Goal: Task Accomplishment & Management: Use online tool/utility

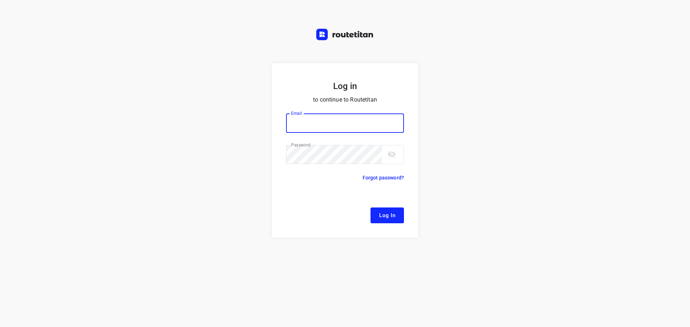
type input "[EMAIL_ADDRESS][DOMAIN_NAME]"
click at [388, 213] on span "Log In" at bounding box center [387, 215] width 16 height 9
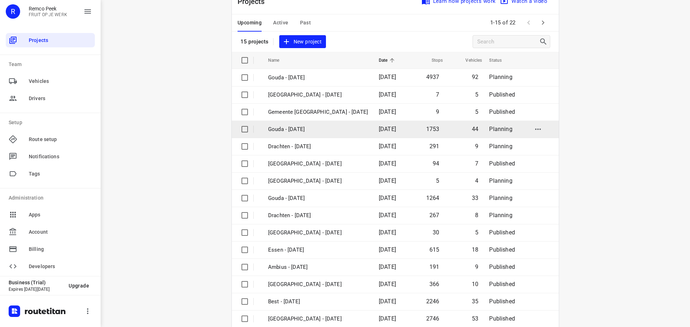
scroll to position [36, 0]
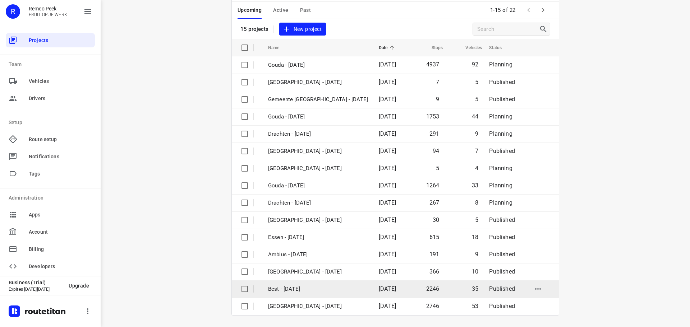
click at [298, 292] on p "Best - [DATE]" at bounding box center [318, 289] width 100 height 8
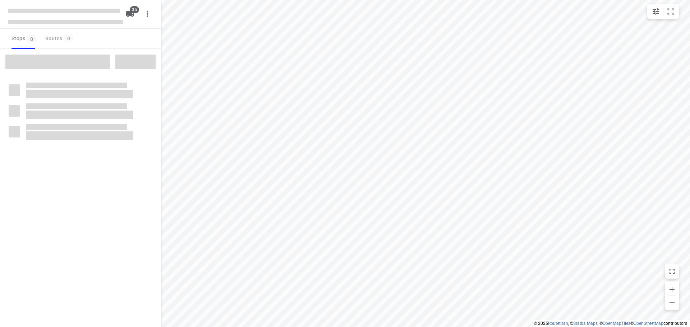
type input "distance"
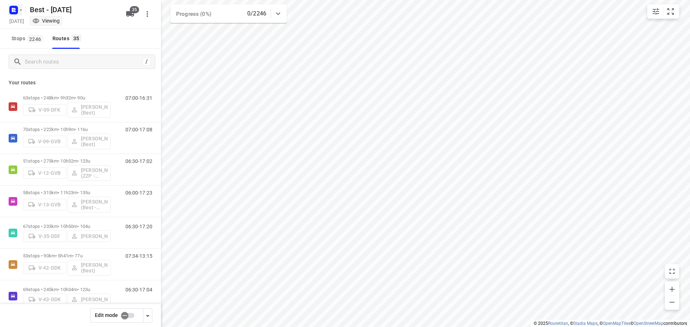
click at [14, 12] on rect "button" at bounding box center [13, 10] width 9 height 9
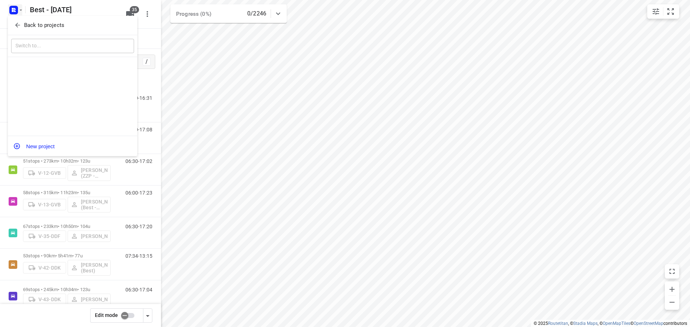
click at [15, 16] on div "Back to projects" at bounding box center [72, 25] width 129 height 19
click at [17, 24] on icon "button" at bounding box center [17, 25] width 7 height 7
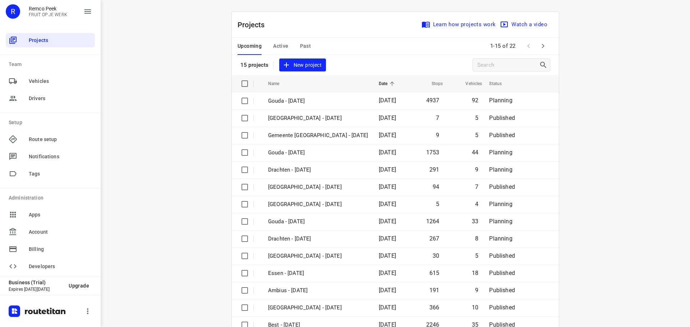
click at [275, 47] on span "Active" at bounding box center [280, 46] width 15 height 9
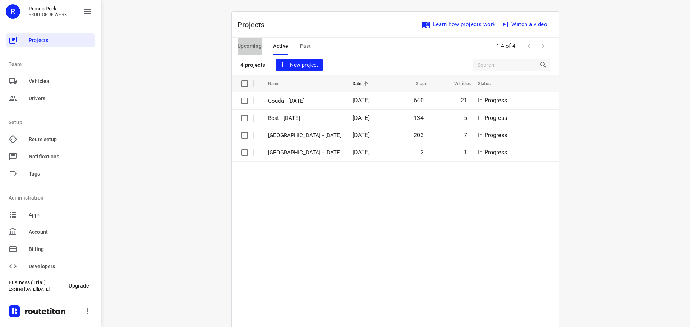
click at [254, 45] on span "Upcoming" at bounding box center [249, 46] width 24 height 9
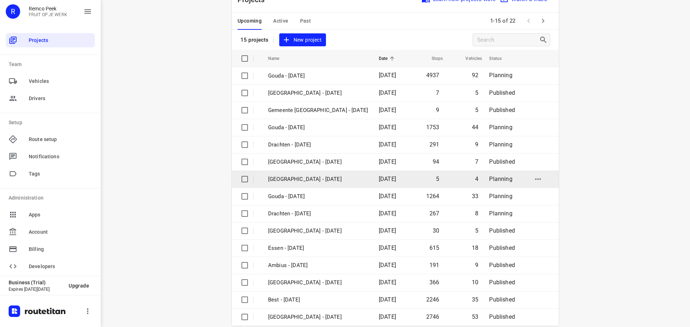
scroll to position [36, 0]
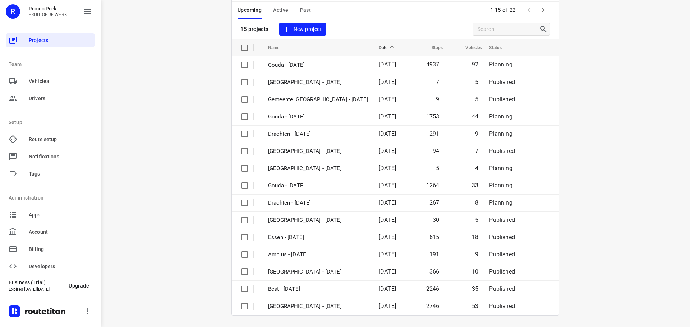
click at [544, 13] on icon "button" at bounding box center [543, 10] width 9 height 9
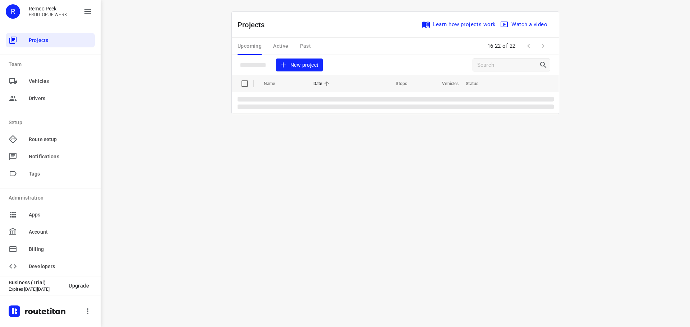
scroll to position [0, 0]
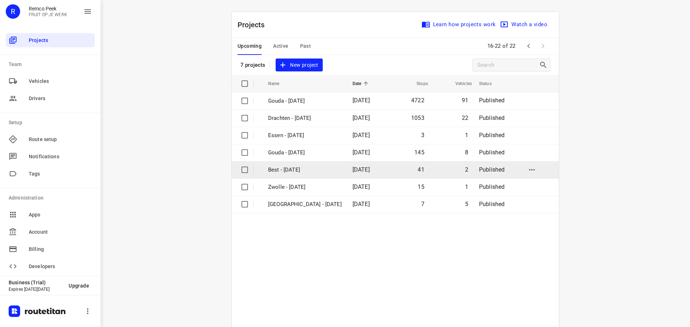
click at [300, 164] on td "Best - [DATE]" at bounding box center [304, 169] width 86 height 17
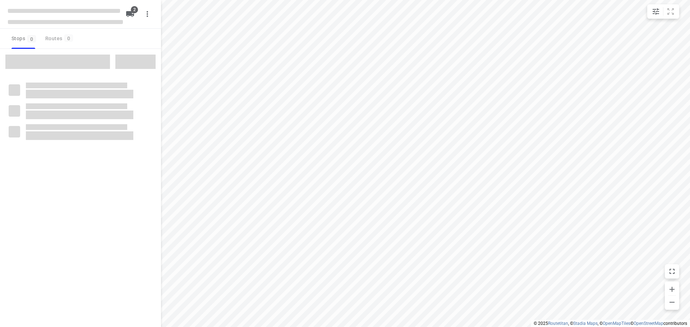
type input "distance"
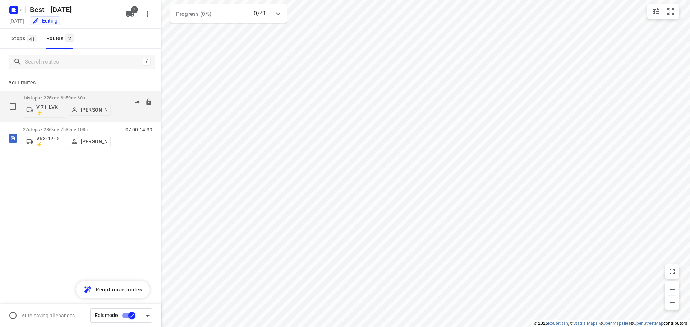
click at [64, 94] on div "14 stops • 225km • 6h59m • 60u V-71-LVK ⚡ [PERSON_NAME]" at bounding box center [67, 107] width 88 height 30
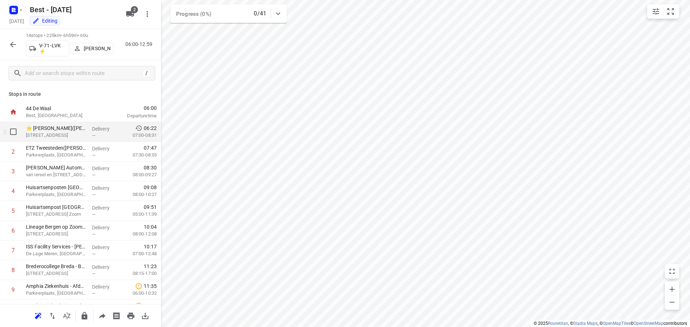
click at [89, 137] on div "Delivery —" at bounding box center [105, 132] width 32 height 20
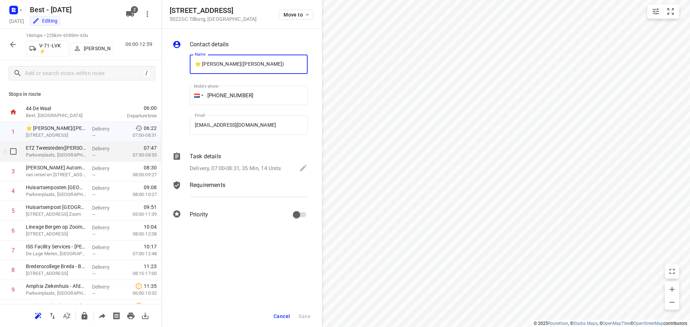
click at [80, 153] on p "Parkeerplaats, [GEOGRAPHIC_DATA]" at bounding box center [56, 155] width 60 height 7
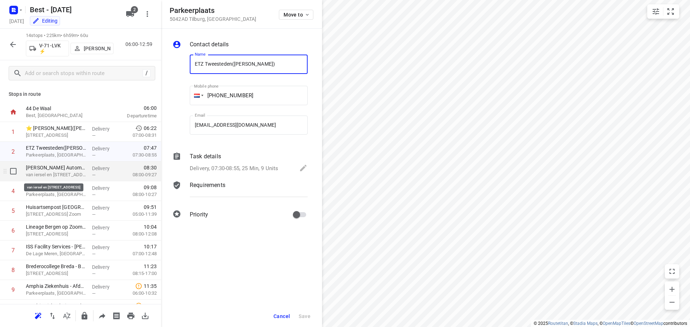
click at [65, 174] on p "van iersel en [STREET_ADDRESS]" at bounding box center [56, 174] width 60 height 7
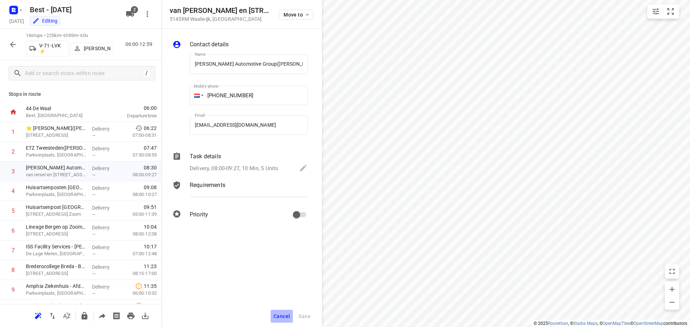
drag, startPoint x: 282, startPoint y: 316, endPoint x: 185, endPoint y: 217, distance: 138.2
click at [282, 316] on span "Cancel" at bounding box center [281, 317] width 17 height 6
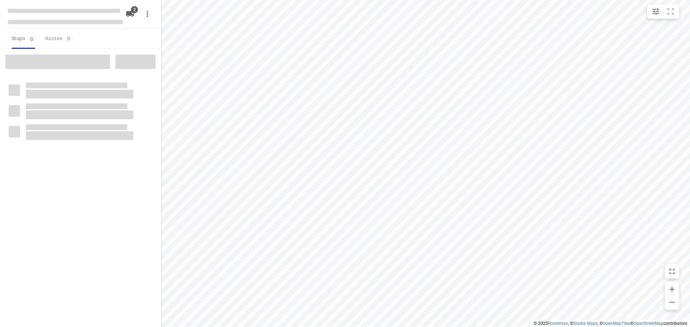
type input "distance"
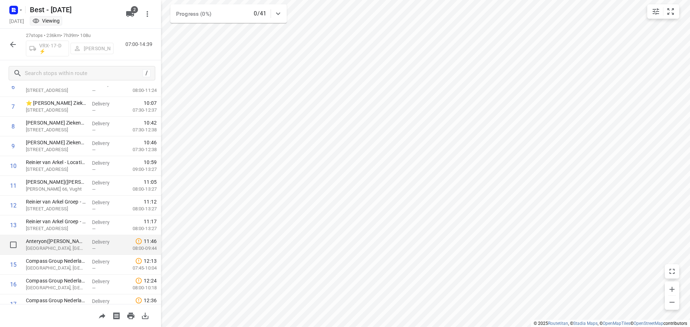
scroll to position [180, 0]
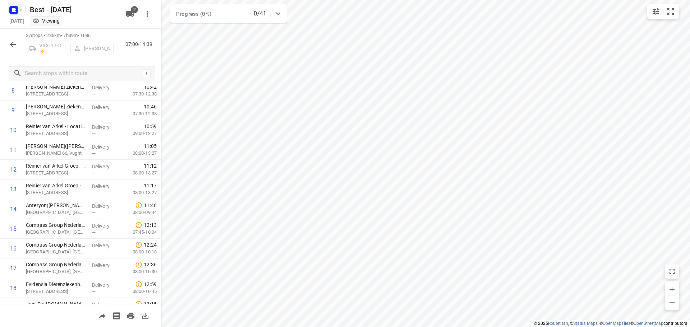
click at [23, 9] on icon "button" at bounding box center [21, 10] width 6 height 6
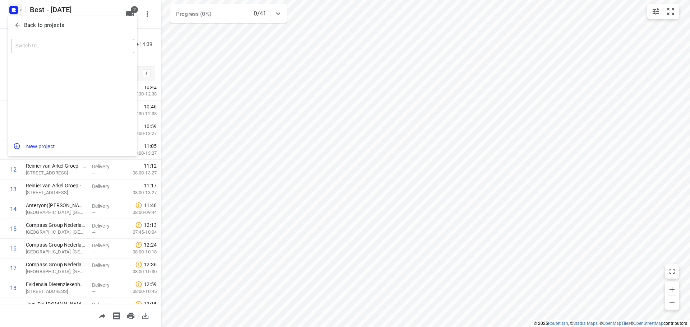
click at [20, 18] on div "Back to projects" at bounding box center [72, 25] width 129 height 19
click at [19, 20] on button "Back to projects" at bounding box center [72, 25] width 123 height 12
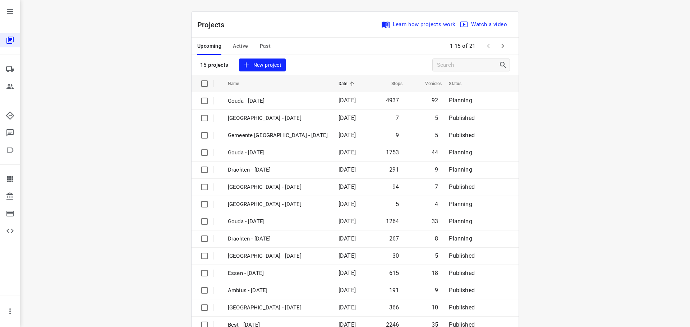
click at [234, 47] on span "Active" at bounding box center [240, 46] width 15 height 9
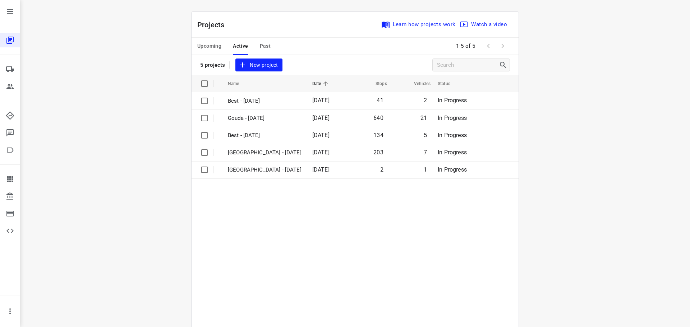
click at [203, 48] on span "Upcoming" at bounding box center [209, 46] width 24 height 9
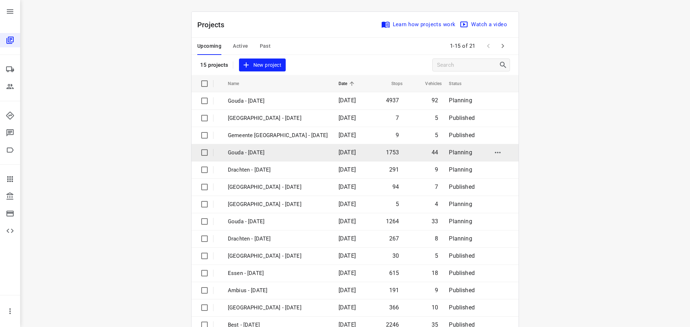
scroll to position [36, 0]
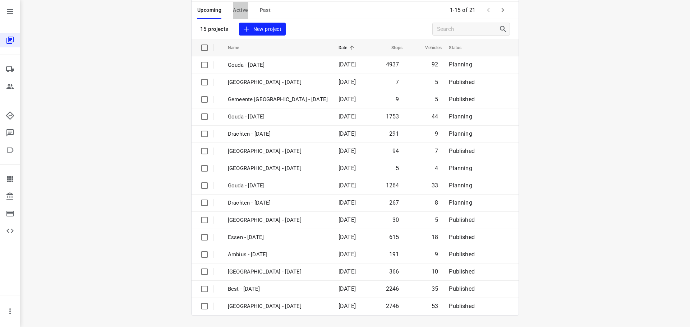
click at [234, 11] on span "Active" at bounding box center [240, 10] width 15 height 9
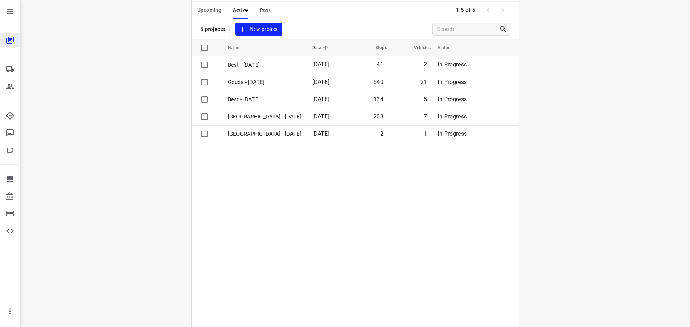
scroll to position [0, 0]
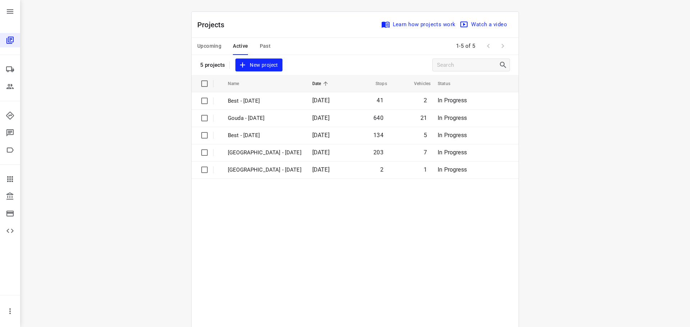
click at [250, 48] on div "Upcoming Active Past" at bounding box center [239, 46] width 85 height 17
click at [255, 48] on div "Upcoming Active Past" at bounding box center [239, 46] width 85 height 17
click at [260, 44] on span "Past" at bounding box center [265, 46] width 11 height 9
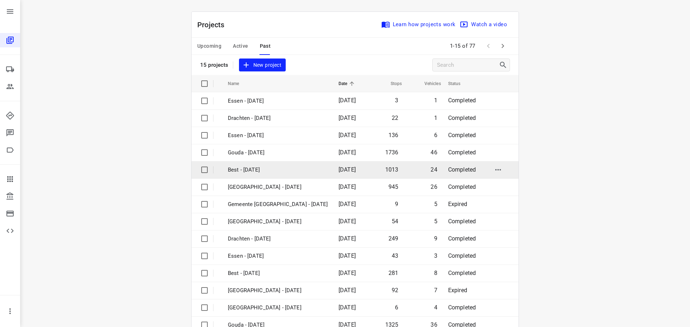
click at [284, 174] on td "Best - Wednesday" at bounding box center [277, 169] width 112 height 17
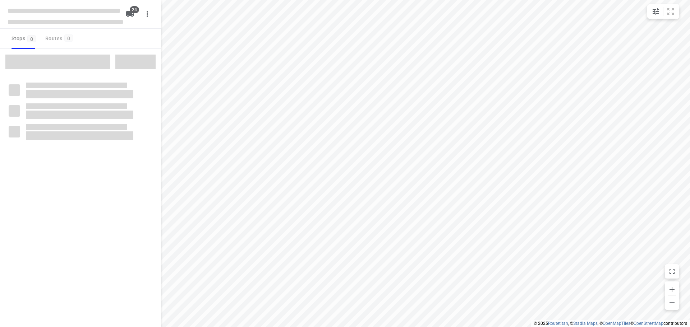
type input "distance"
checkbox input "true"
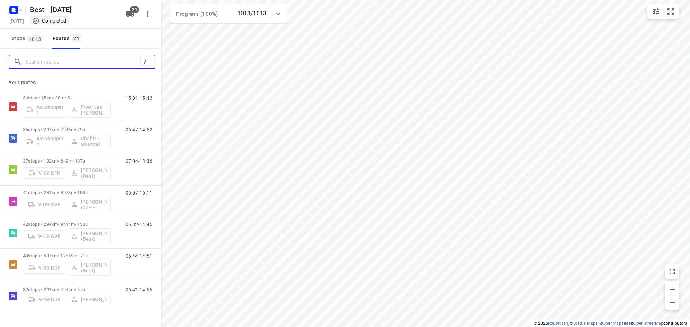
click at [58, 61] on input "Search routes" at bounding box center [82, 61] width 115 height 11
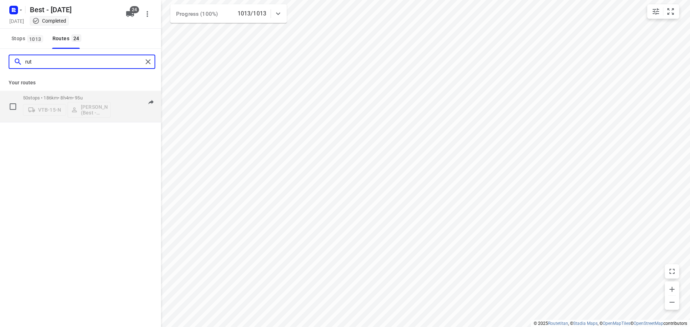
type input "rut"
click at [63, 96] on p "50 stops • 186km • 8h4m • 95u" at bounding box center [67, 97] width 88 height 5
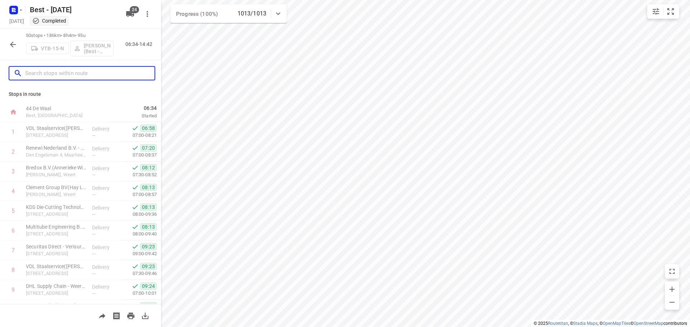
click at [54, 74] on input "text" at bounding box center [89, 73] width 129 height 11
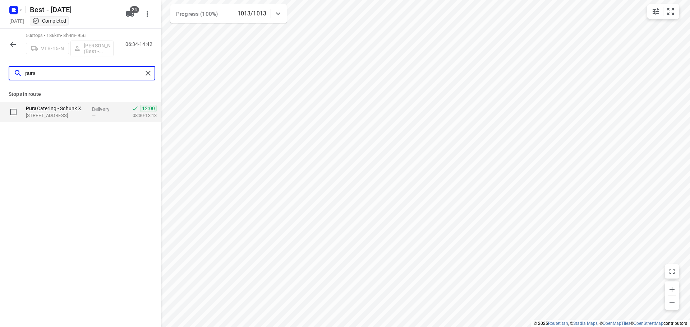
type input "pura"
click at [78, 116] on p "Zuiddijk 23, 5705CS, Helmond, NL" at bounding box center [56, 115] width 60 height 7
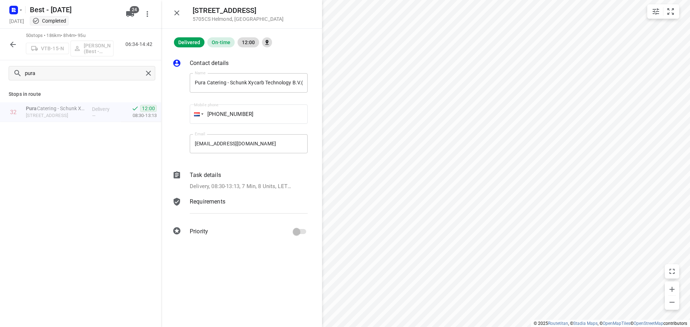
click at [234, 184] on p "Delivery, 08:30-13:13, 7 Min, 8 Units, LET OP! Instructie is aangepast!" at bounding box center [241, 187] width 102 height 8
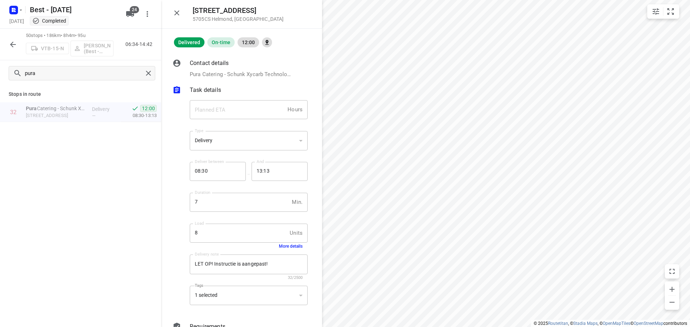
click at [284, 247] on button "More details" at bounding box center [291, 246] width 24 height 5
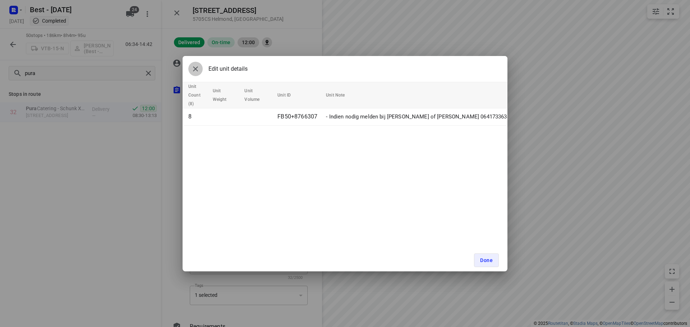
click at [193, 71] on icon "button" at bounding box center [195, 69] width 9 height 9
